Goal: Information Seeking & Learning: Compare options

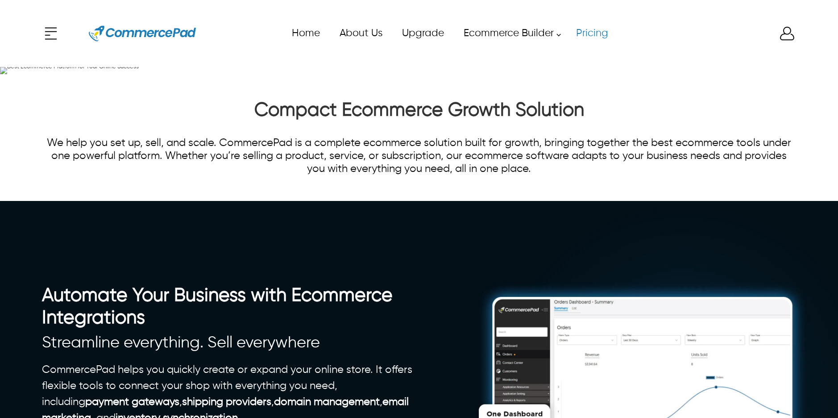
click at [591, 32] on link "Pricing" at bounding box center [592, 33] width 52 height 20
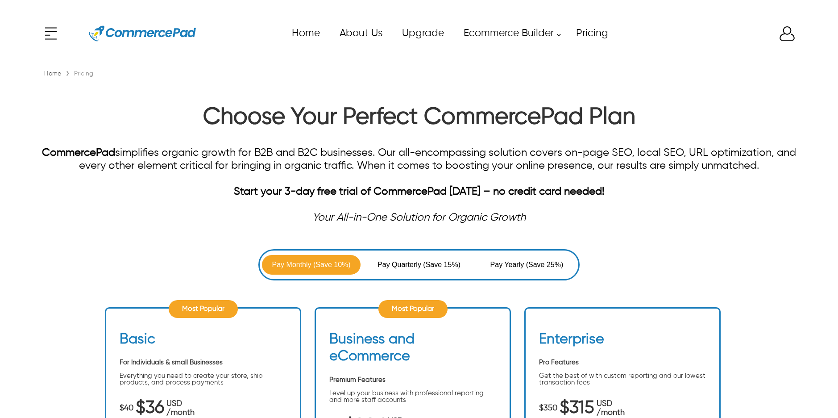
click at [787, 35] on icon "Enter to Open SignUp and Register OverLay" at bounding box center [788, 34] width 18 height 18
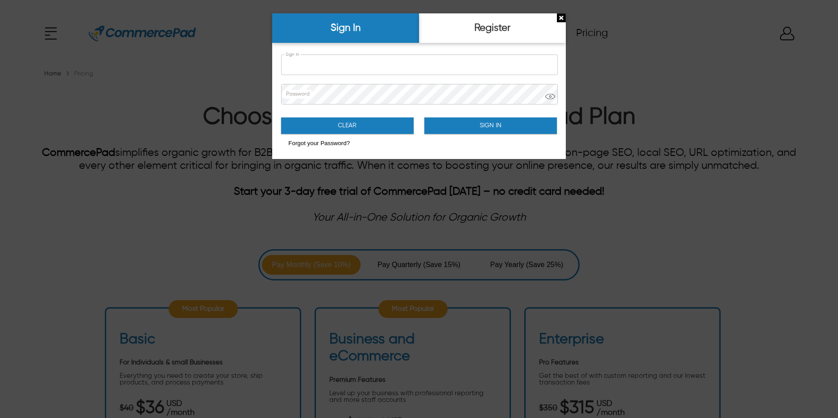
type input "**********"
click at [456, 127] on button "Sign In" at bounding box center [491, 125] width 132 height 17
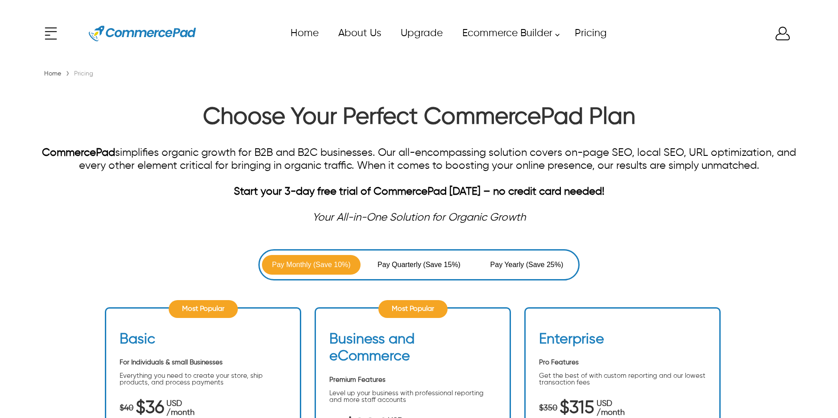
click at [789, 37] on div "x Upgrade eCommerce Builder Partners Pricing About us Contact us Follow us Home…" at bounding box center [419, 33] width 755 height 40
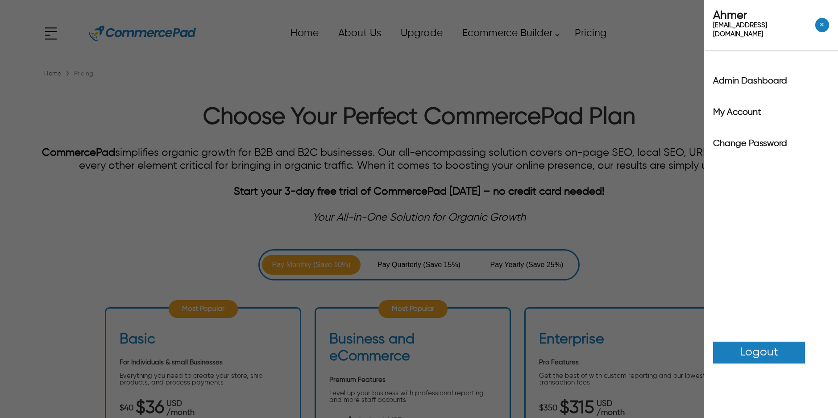
click at [762, 77] on label "Admin Dashboard" at bounding box center [771, 81] width 116 height 9
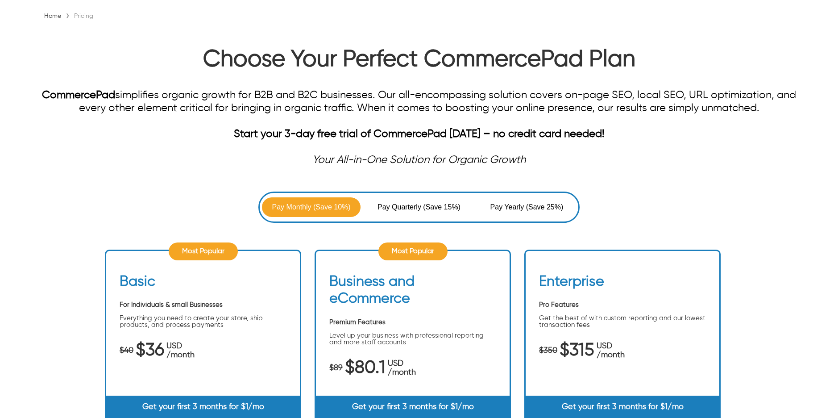
scroll to position [111, 0]
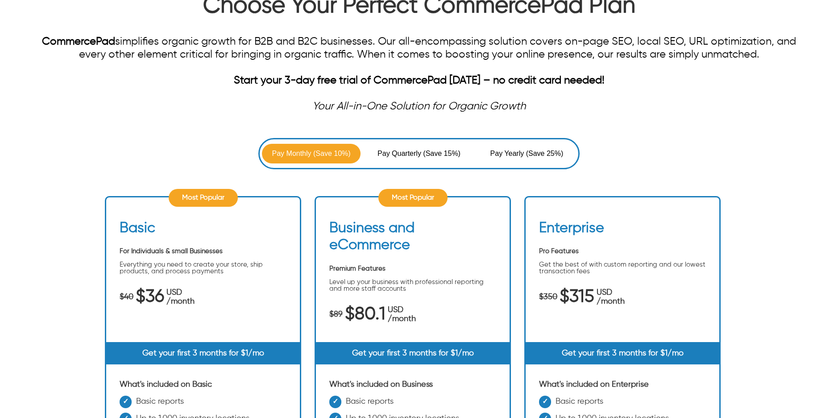
click at [421, 154] on span "Pay Quarterly" at bounding box center [401, 153] width 46 height 11
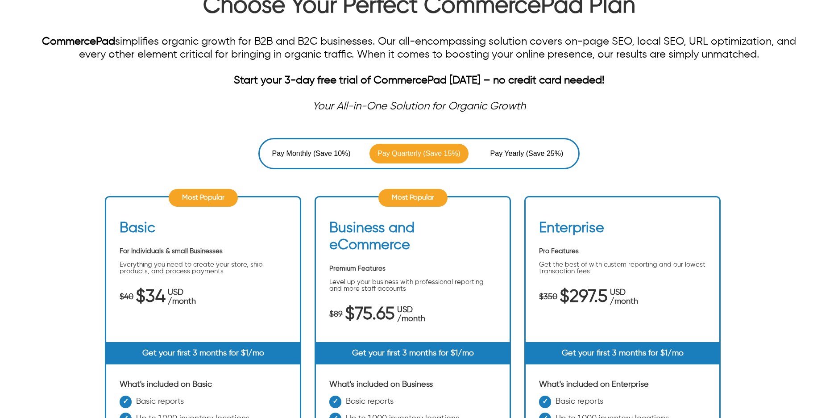
click at [509, 149] on span "Pay Yearly" at bounding box center [509, 153] width 36 height 11
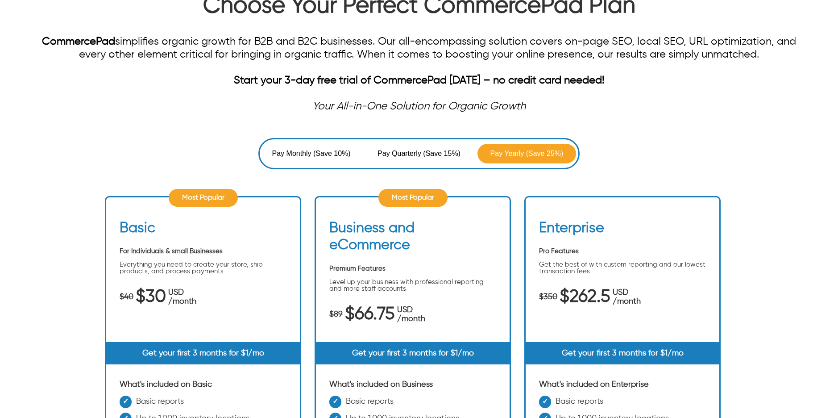
click at [325, 155] on span "(Save 10%)" at bounding box center [332, 153] width 38 height 11
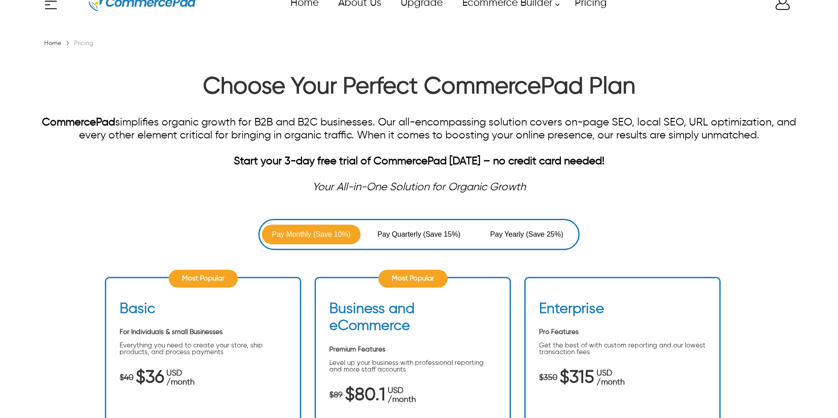
scroll to position [0, 0]
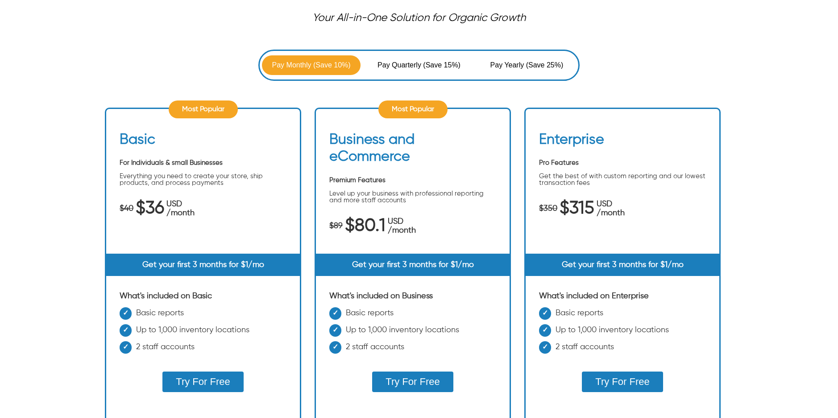
scroll to position [226, 0]
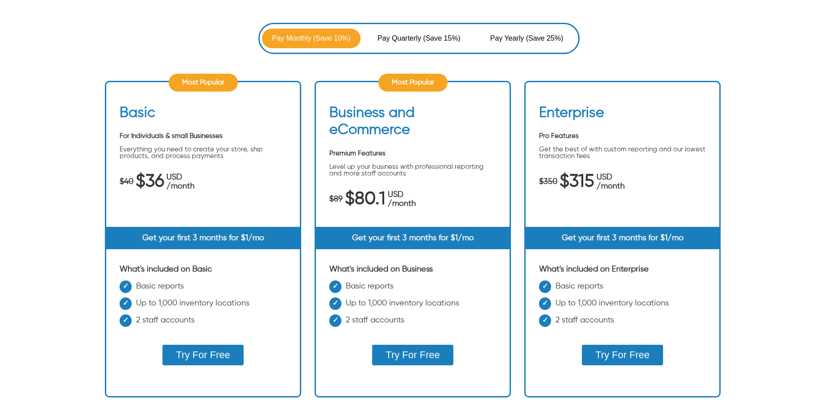
click at [216, 350] on button "Try For Free" at bounding box center [203, 355] width 81 height 21
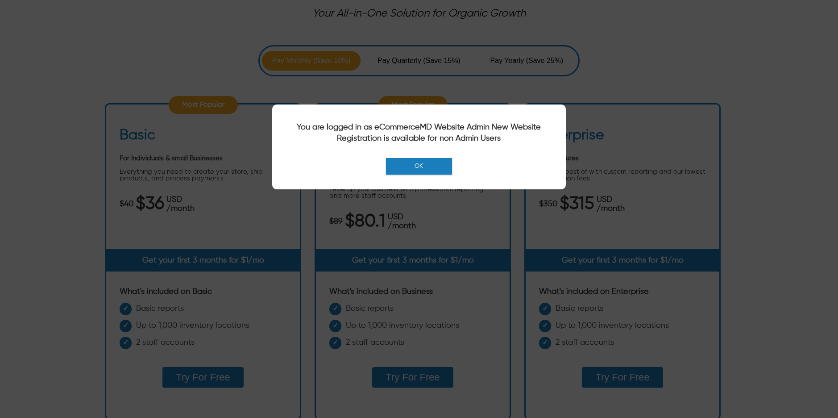
scroll to position [0, 0]
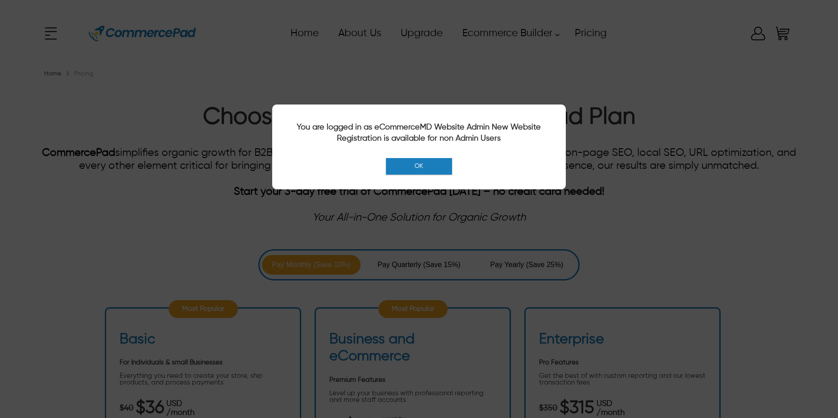
click at [401, 170] on button "OK" at bounding box center [419, 166] width 66 height 17
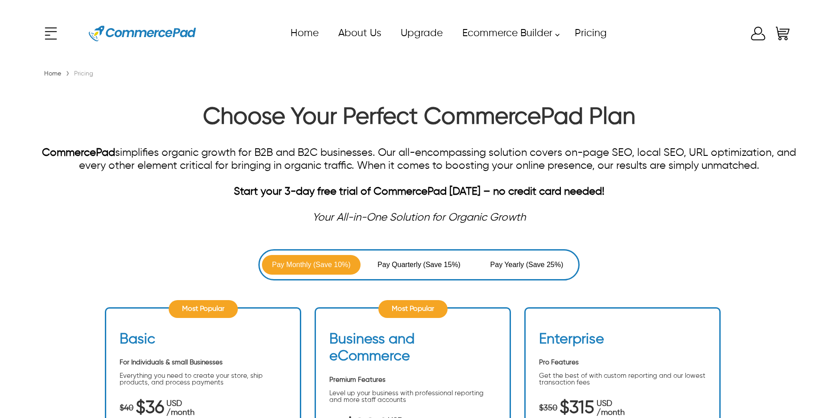
click at [758, 35] on icon at bounding box center [759, 34] width 18 height 18
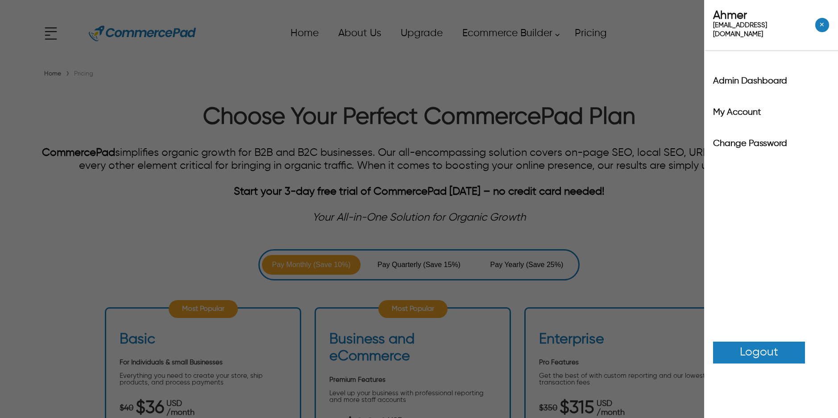
click at [767, 77] on label "Admin Dashboard" at bounding box center [771, 81] width 116 height 9
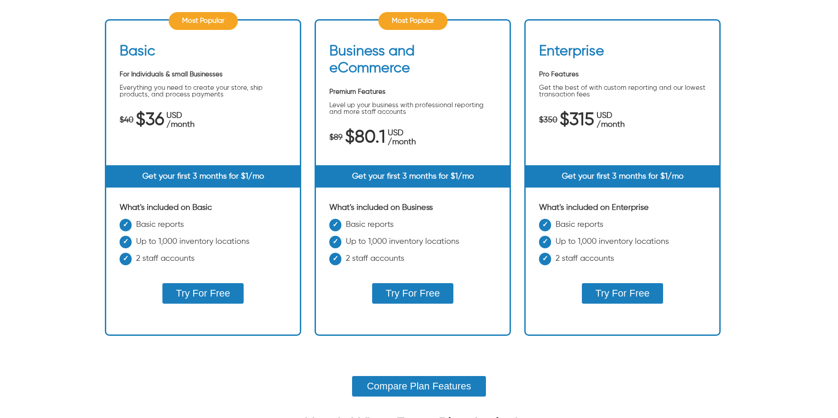
scroll to position [430, 0]
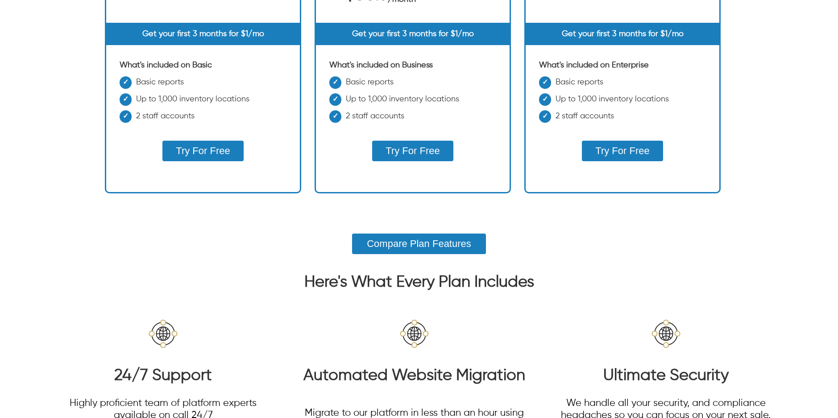
click at [448, 245] on button "Compare Plan Features" at bounding box center [419, 244] width 134 height 21
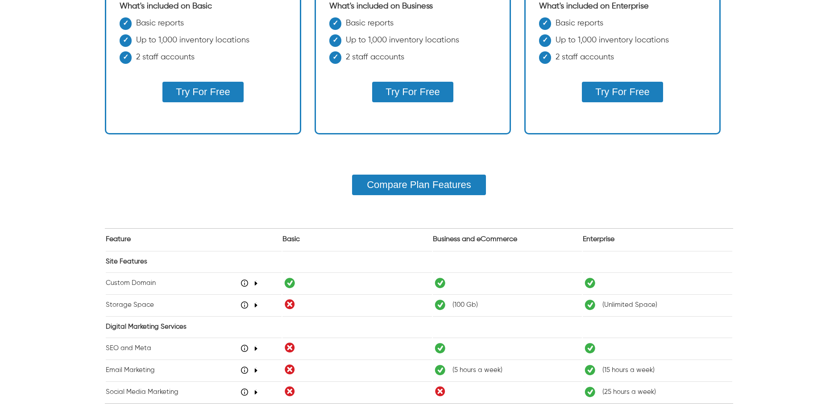
scroll to position [515, 0]
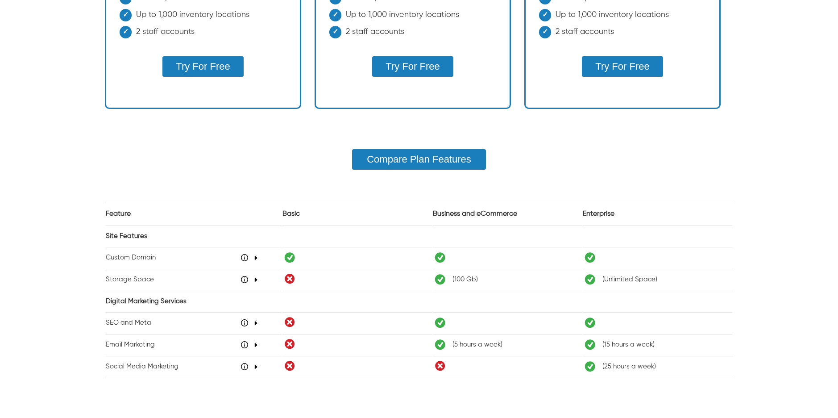
click at [255, 259] on icon "48" at bounding box center [256, 257] width 5 height 5
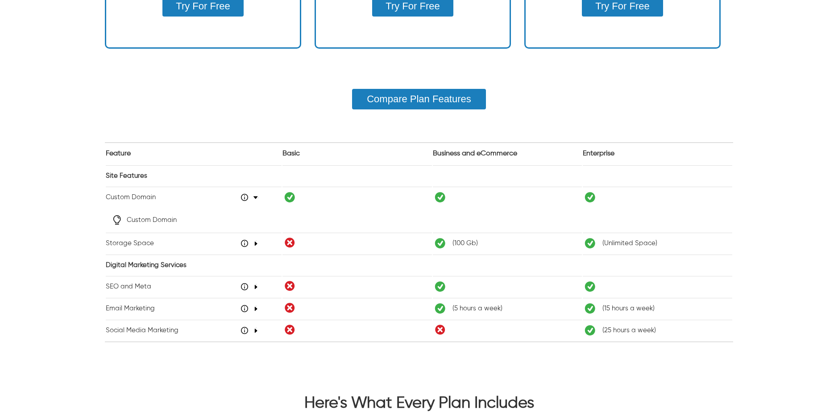
scroll to position [589, 0]
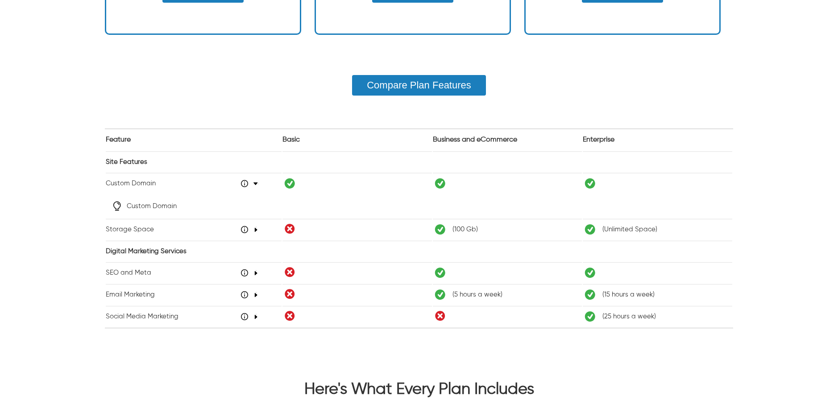
click at [256, 227] on icon "48" at bounding box center [256, 229] width 5 height 5
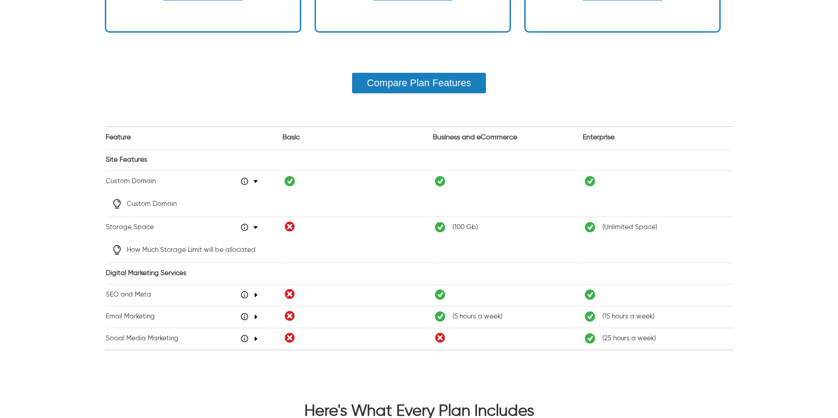
scroll to position [613, 0]
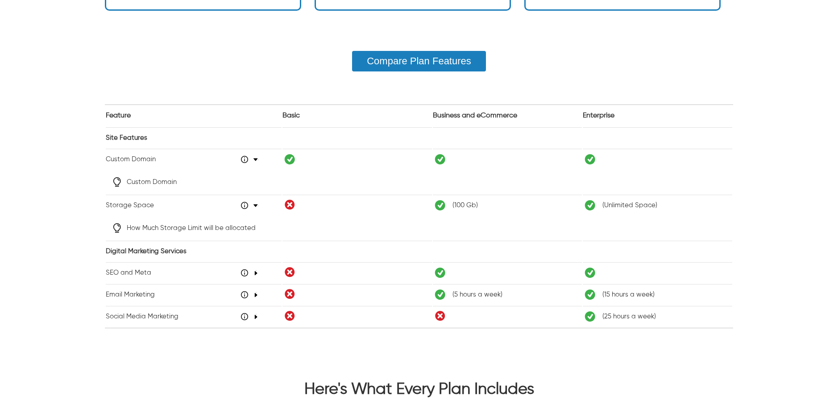
click at [254, 205] on icon at bounding box center [256, 198] width 4 height 17
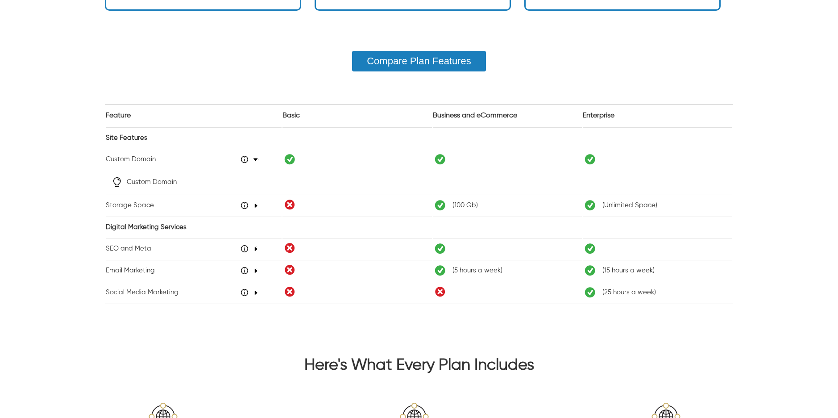
click at [254, 158] on icon at bounding box center [256, 152] width 4 height 17
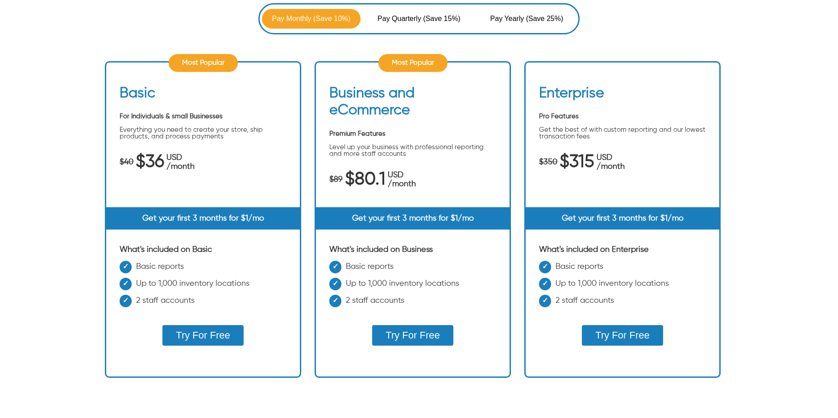
scroll to position [252, 0]
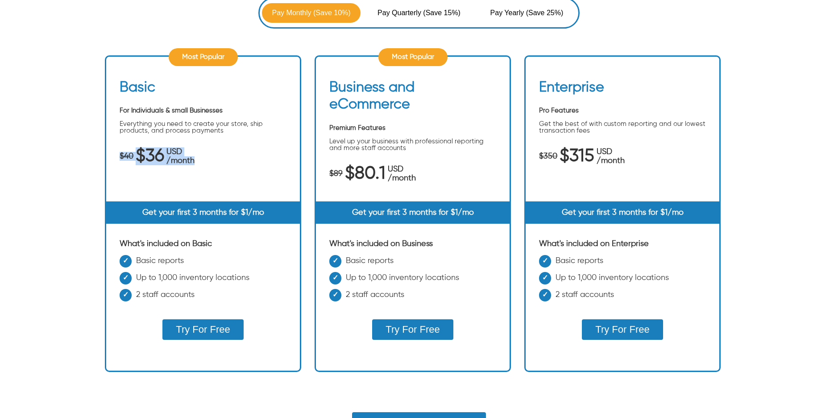
drag, startPoint x: 120, startPoint y: 151, endPoint x: 209, endPoint y: 163, distance: 90.5
click at [209, 163] on div "$40 $36 USD /month" at bounding box center [203, 156] width 167 height 18
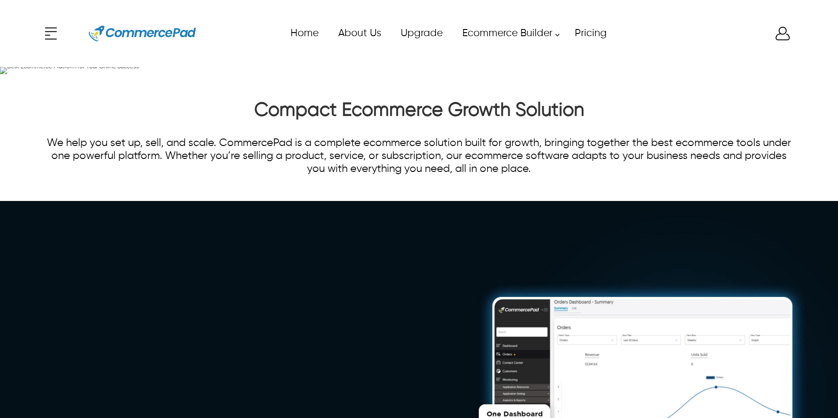
click at [783, 35] on icon at bounding box center [783, 34] width 18 height 18
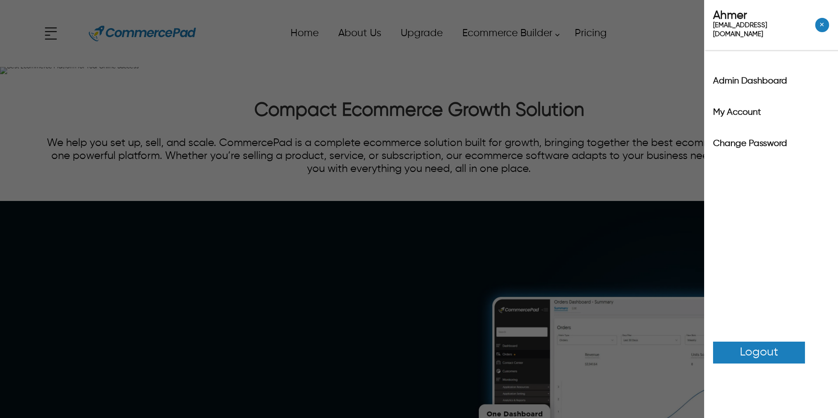
click at [673, 47] on div "Ahmer ahmer.siddiqui@itverticals.com ✕ Admin Dashboard My Account Change Passwo…" at bounding box center [419, 209] width 838 height 418
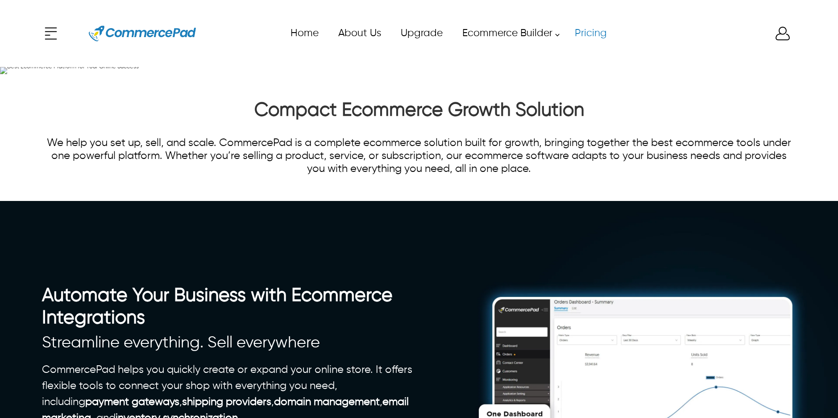
click at [599, 31] on link "Pricing" at bounding box center [591, 33] width 52 height 20
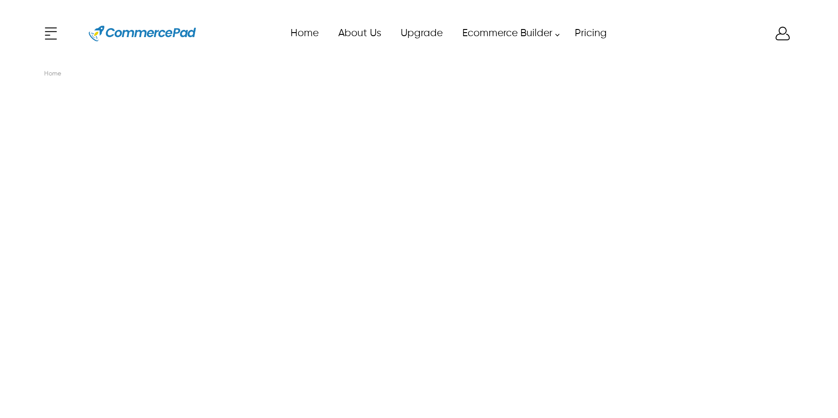
click at [778, 37] on icon at bounding box center [783, 34] width 18 height 18
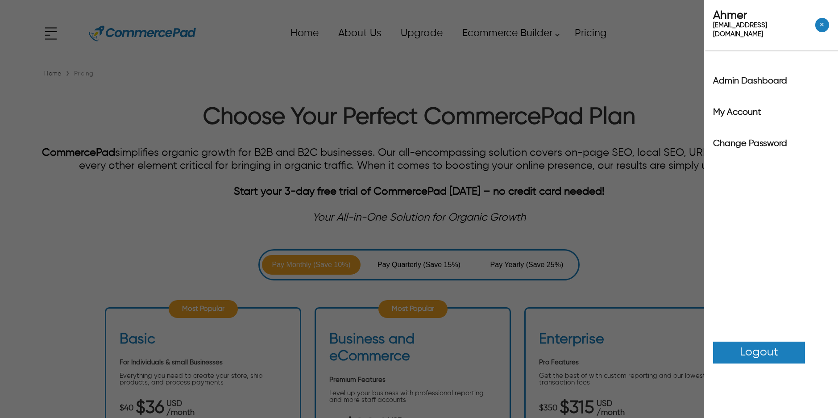
click at [587, 58] on div "Ahmer ahmer.siddiqui@itverticals.com ✕ Admin Dashboard My Account Change Passwo…" at bounding box center [419, 209] width 838 height 418
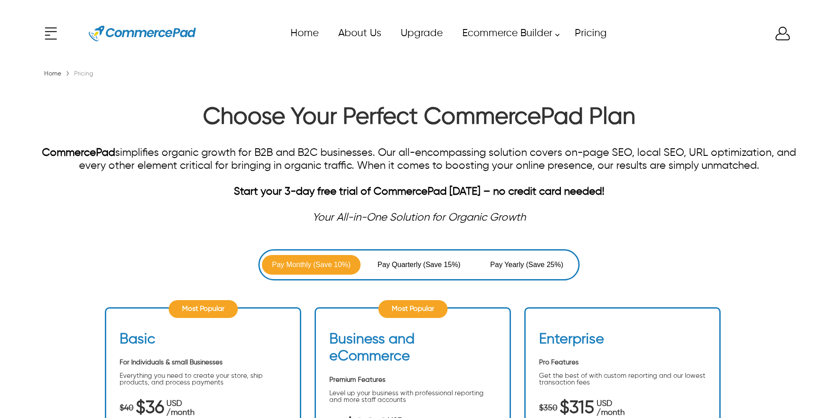
scroll to position [314, 0]
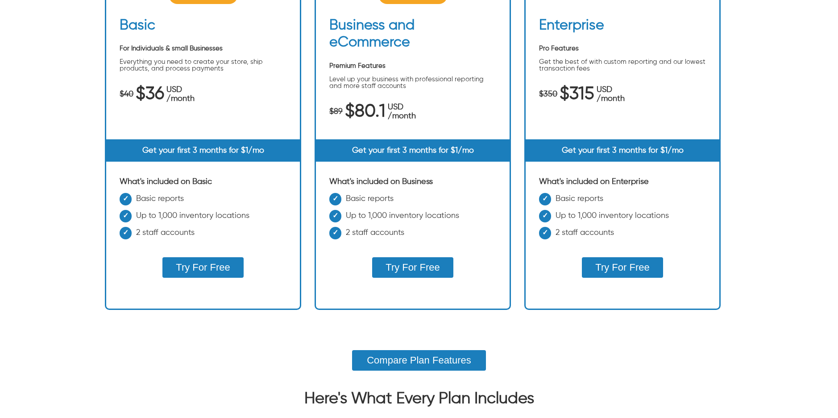
click at [199, 267] on button "Try For Free" at bounding box center [203, 267] width 81 height 21
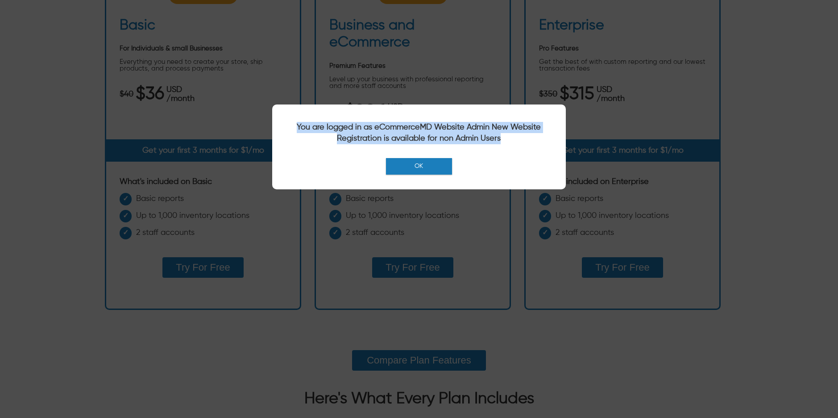
drag, startPoint x: 294, startPoint y: 121, endPoint x: 505, endPoint y: 138, distance: 211.8
click at [505, 138] on div "You are logged in as eCommerceMD Website Admin New Website Registration is avai…" at bounding box center [418, 135] width 275 height 27
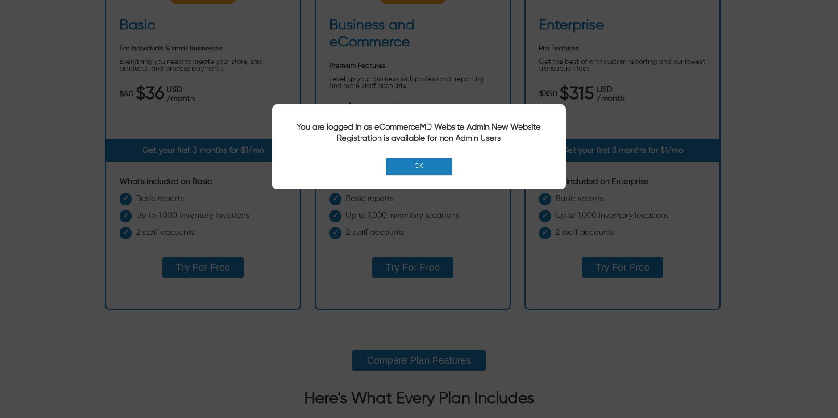
click at [476, 221] on div "You are logged in as eCommerceMD Website Admin New Website Registration is avai…" at bounding box center [419, 209] width 838 height 418
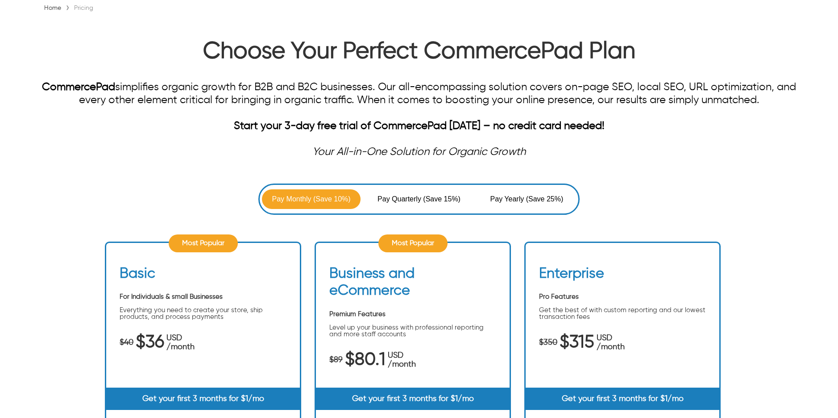
scroll to position [0, 0]
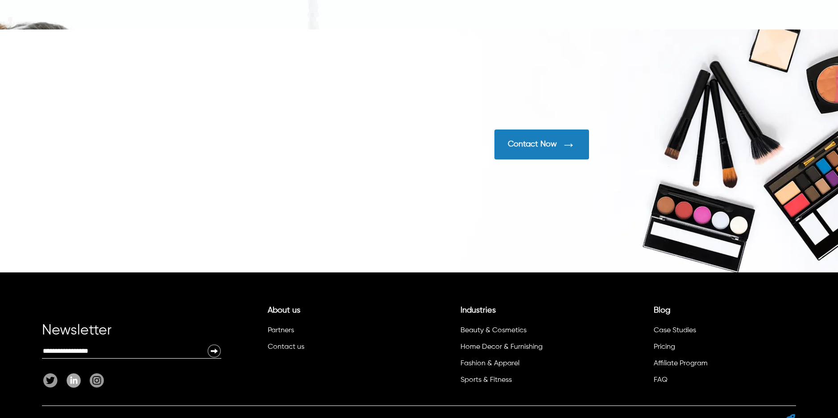
scroll to position [2891, 0]
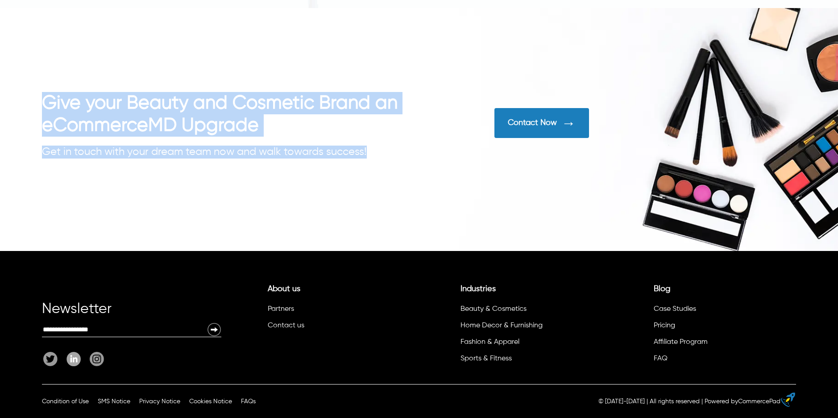
drag, startPoint x: 303, startPoint y: 203, endPoint x: 280, endPoint y: 163, distance: 46.0
click at [280, 163] on div "Give your Beauty and Cosmetic Brand an eCommerceMD Upgrade Get in touch with yo…" at bounding box center [419, 129] width 838 height 243
click at [61, 92] on h2 "Give your Beauty and Cosmetic Brand an eCommerceMD Upgrade" at bounding box center [230, 114] width 377 height 45
drag, startPoint x: 43, startPoint y: 90, endPoint x: 329, endPoint y: 149, distance: 291.8
click at [329, 149] on div "Give your Beauty and Cosmetic Brand an eCommerceMD Upgrade Get in touch with yo…" at bounding box center [419, 129] width 838 height 243
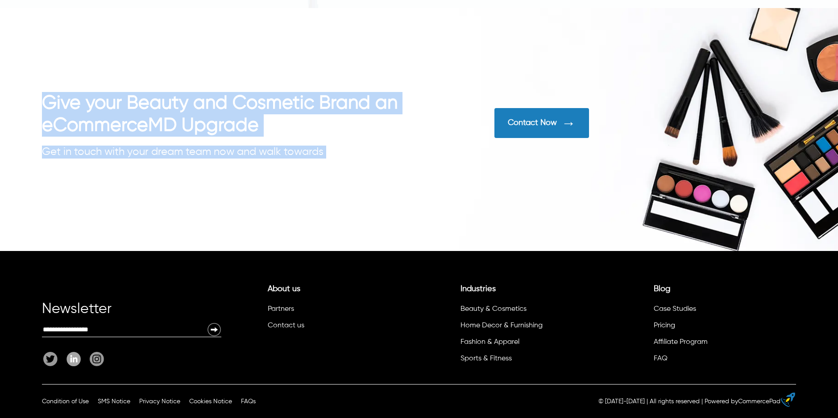
click at [397, 179] on div at bounding box center [419, 129] width 838 height 243
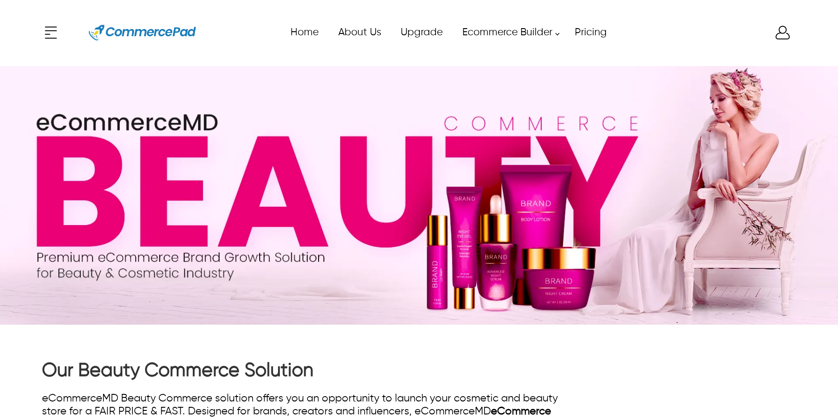
scroll to position [0, 0]
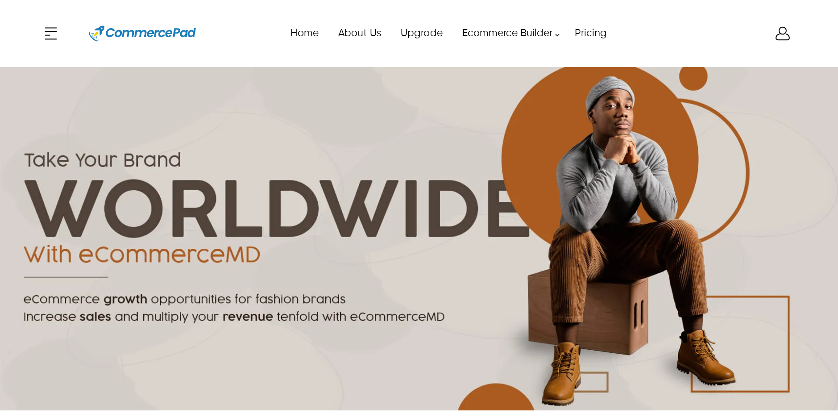
scroll to position [128, 0]
